Goal: Information Seeking & Learning: Learn about a topic

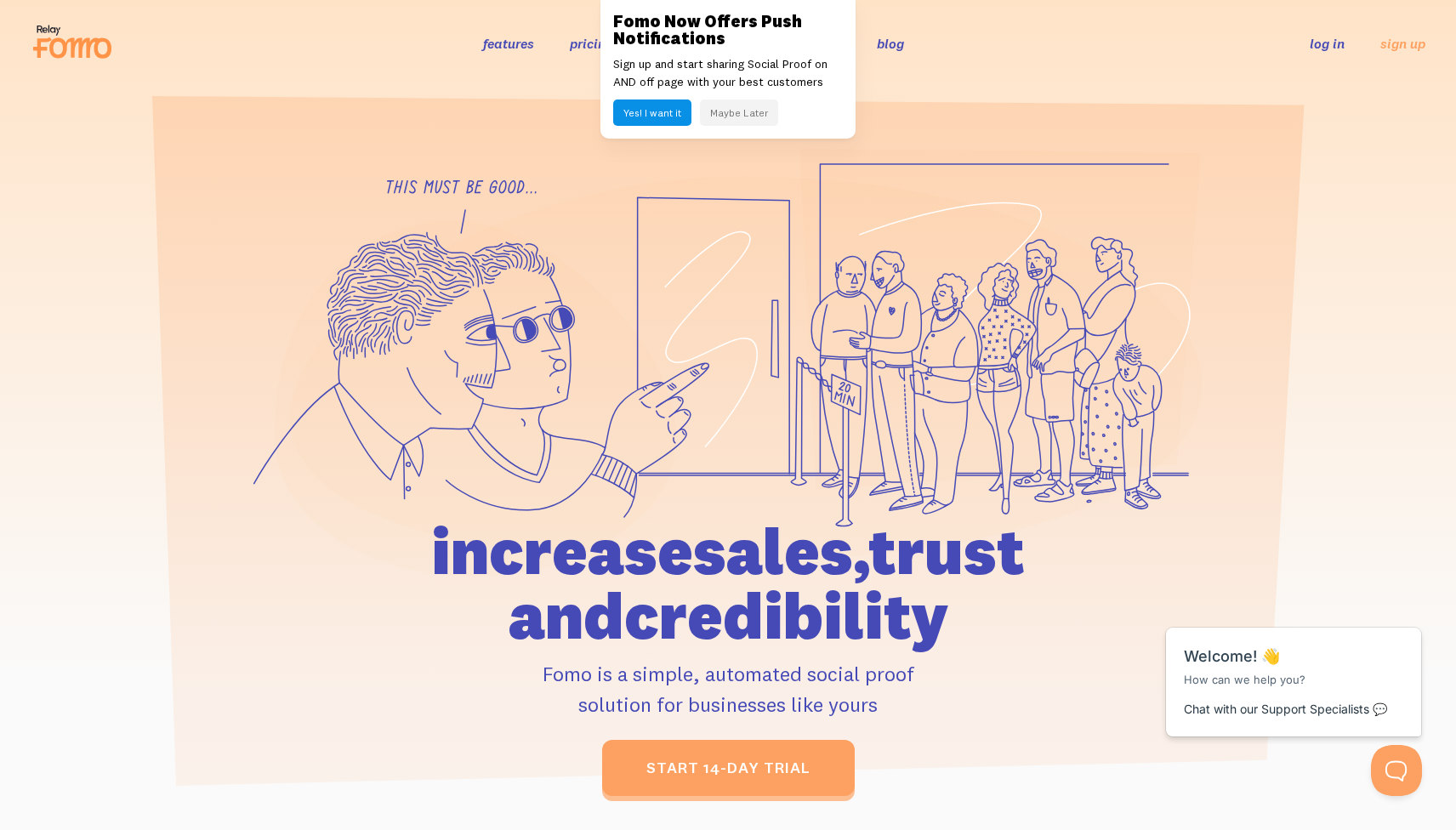
click at [719, 113] on button "Maybe Later" at bounding box center [739, 112] width 78 height 26
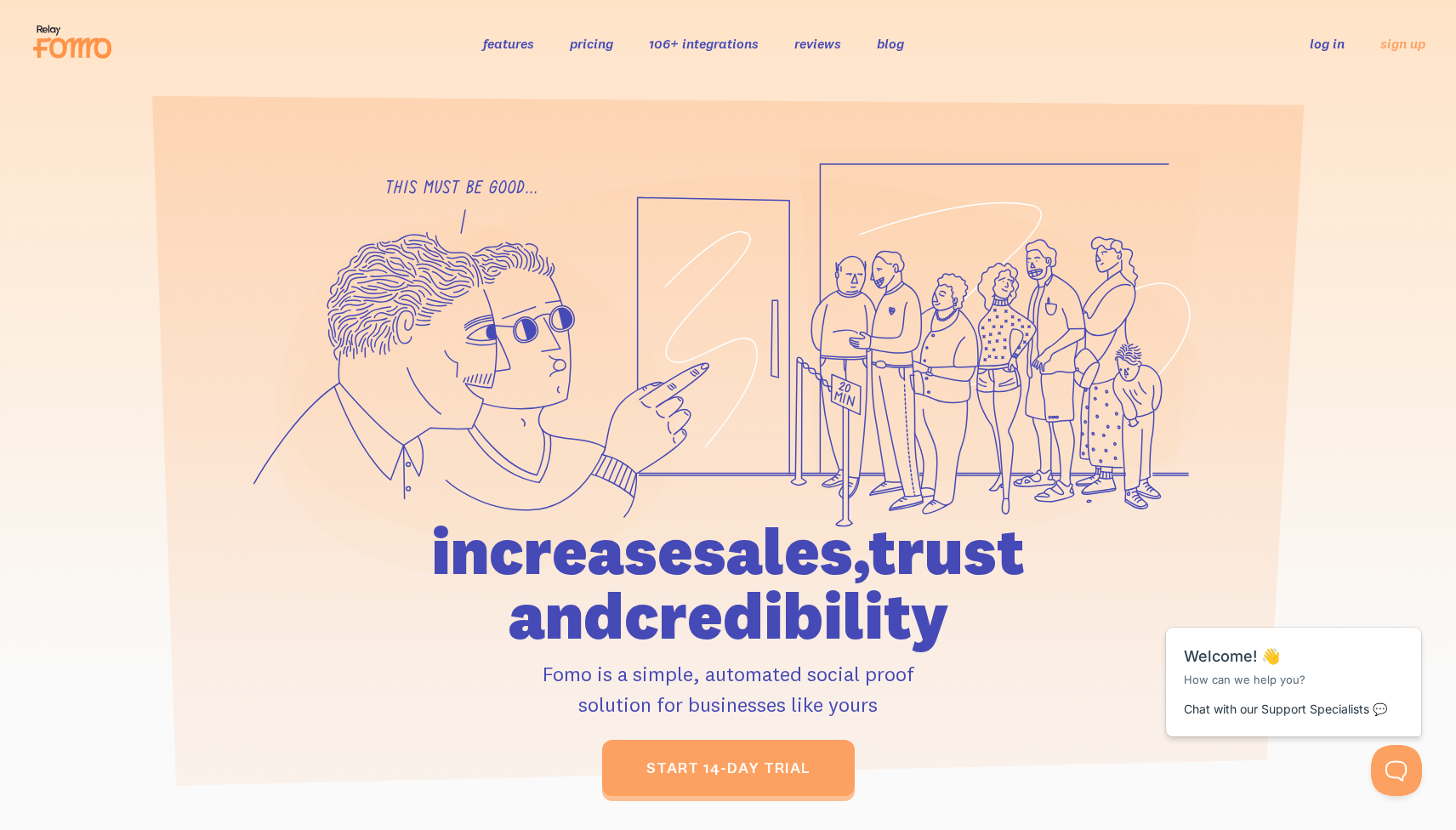
click at [532, 42] on link "features" at bounding box center [509, 43] width 51 height 17
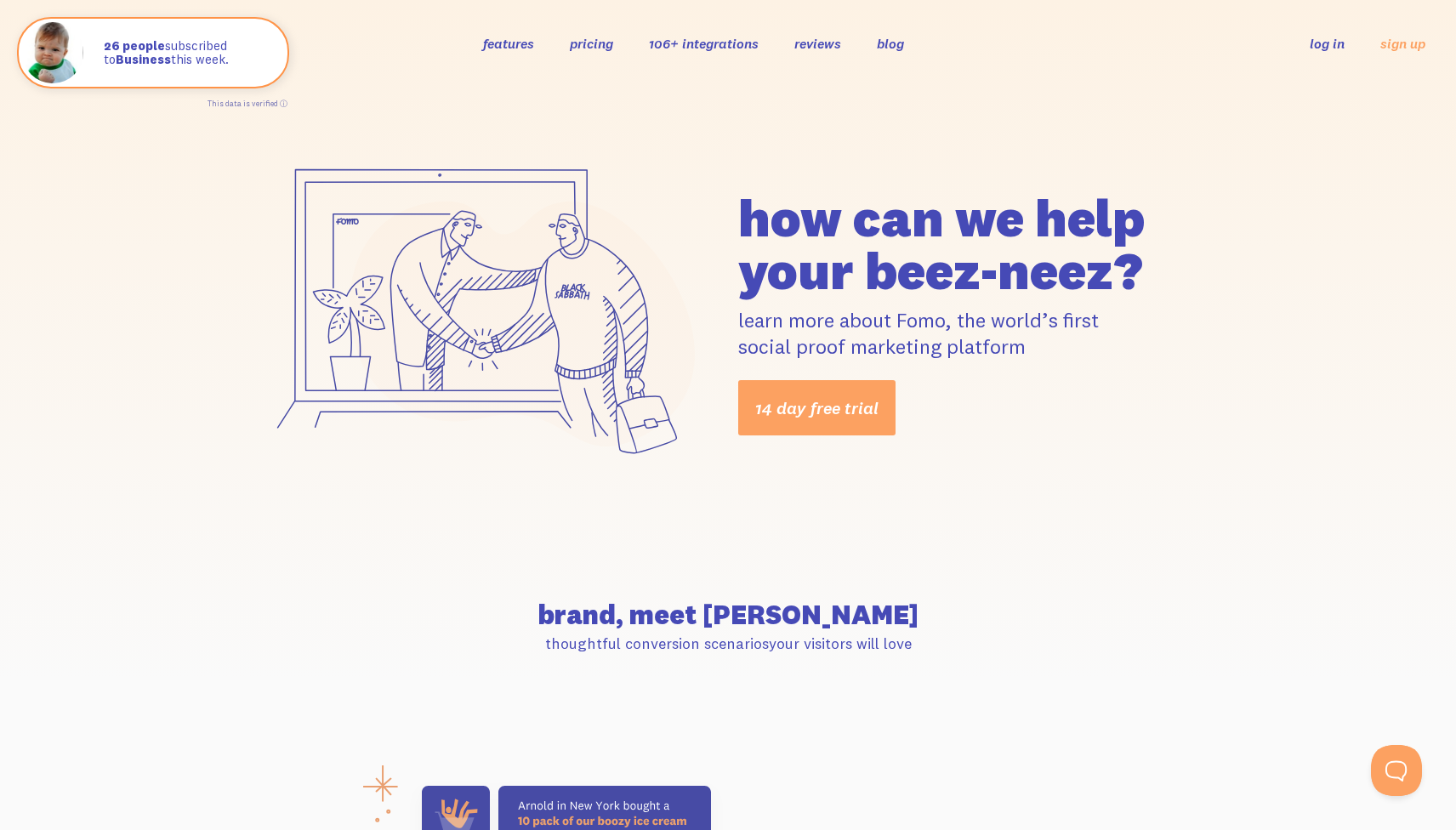
click at [580, 47] on link "pricing" at bounding box center [591, 43] width 43 height 17
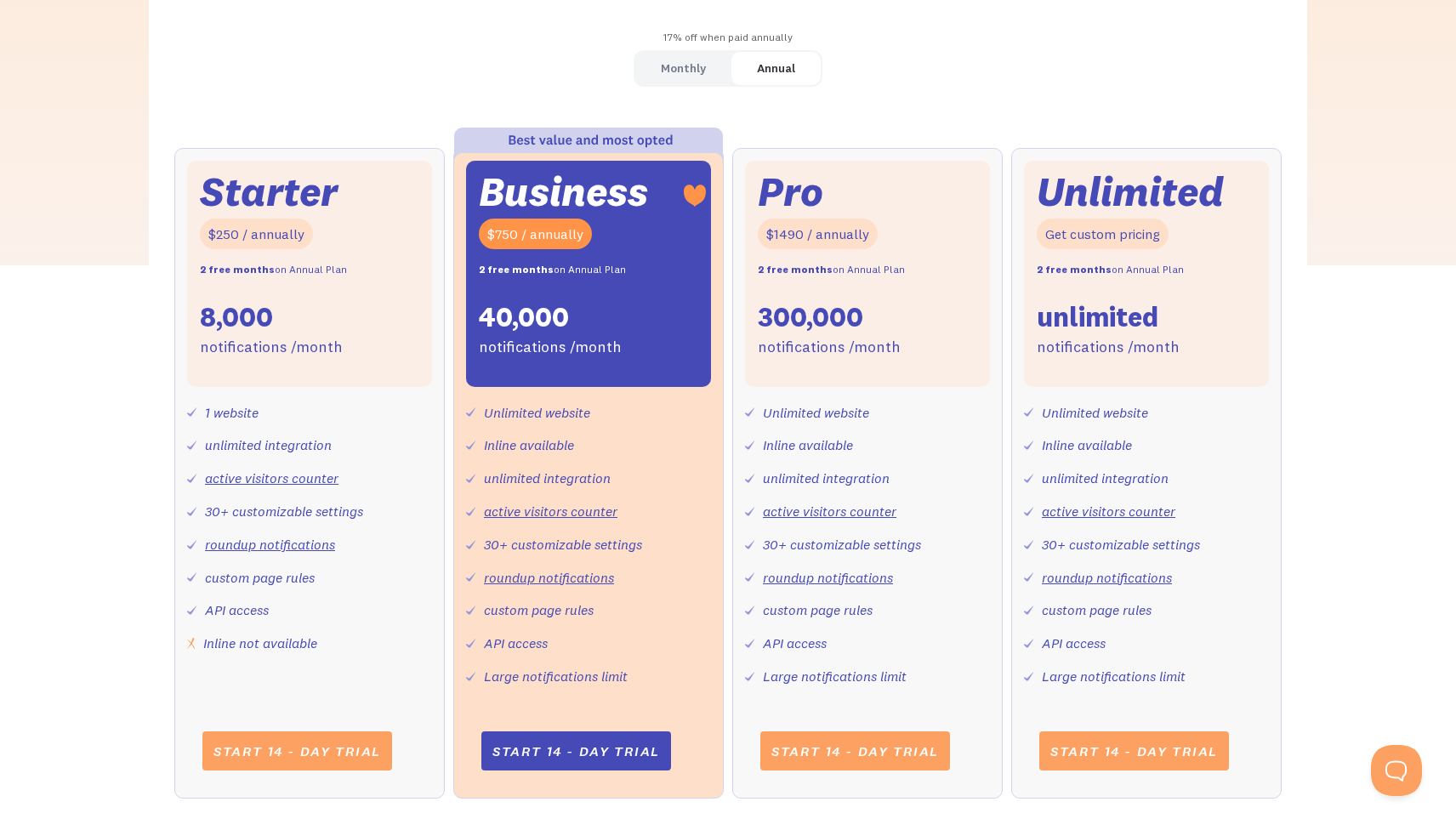
click at [683, 67] on div "Monthly" at bounding box center [682, 68] width 45 height 25
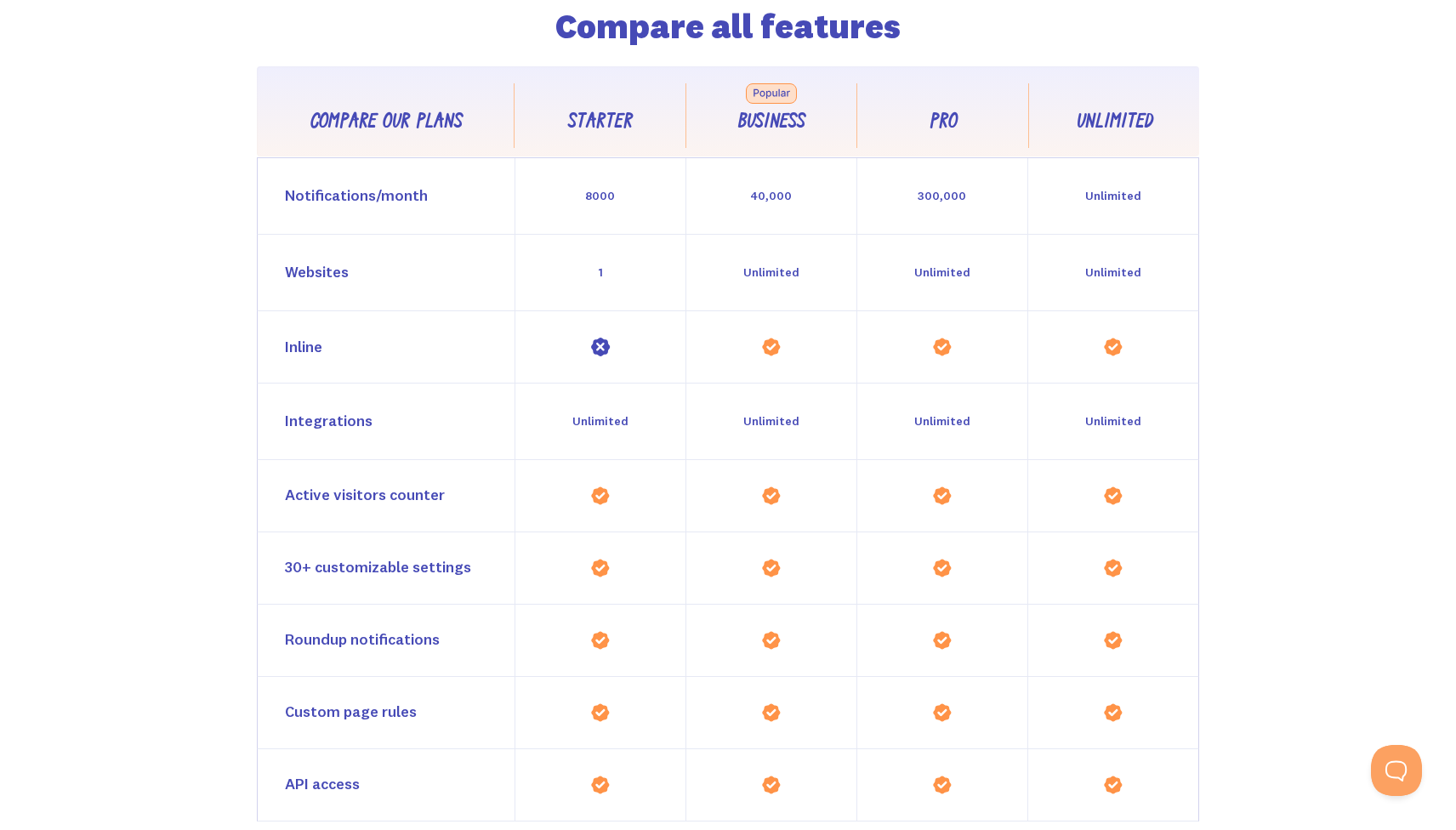
scroll to position [1263, 0]
